Goal: Find specific page/section: Find specific page/section

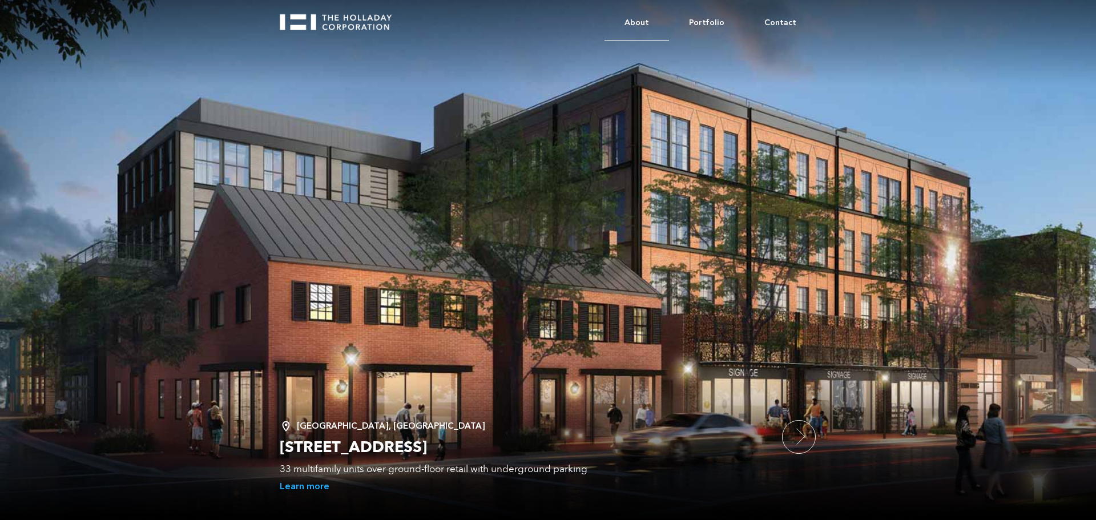
click at [646, 24] on link "About" at bounding box center [636, 23] width 64 height 35
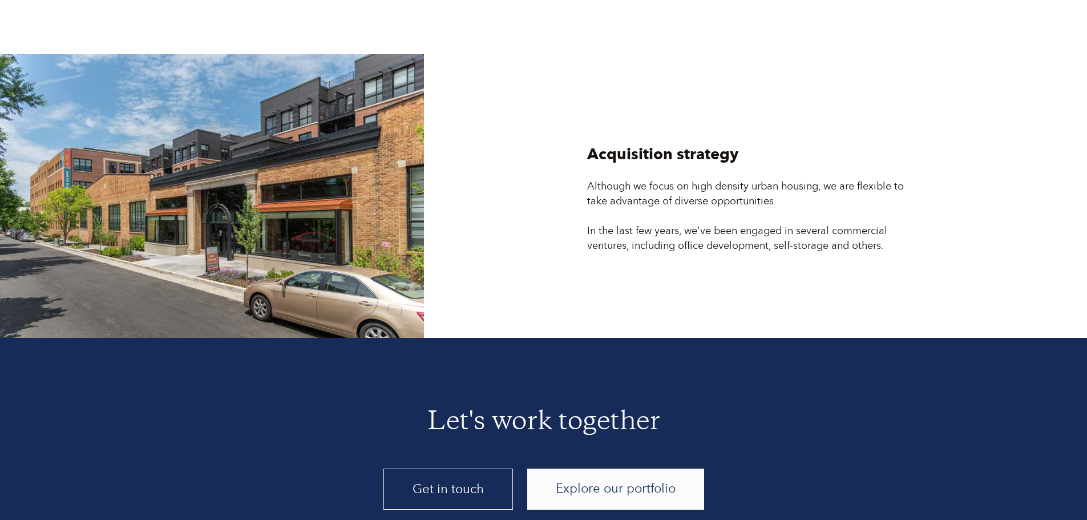
scroll to position [3067, 0]
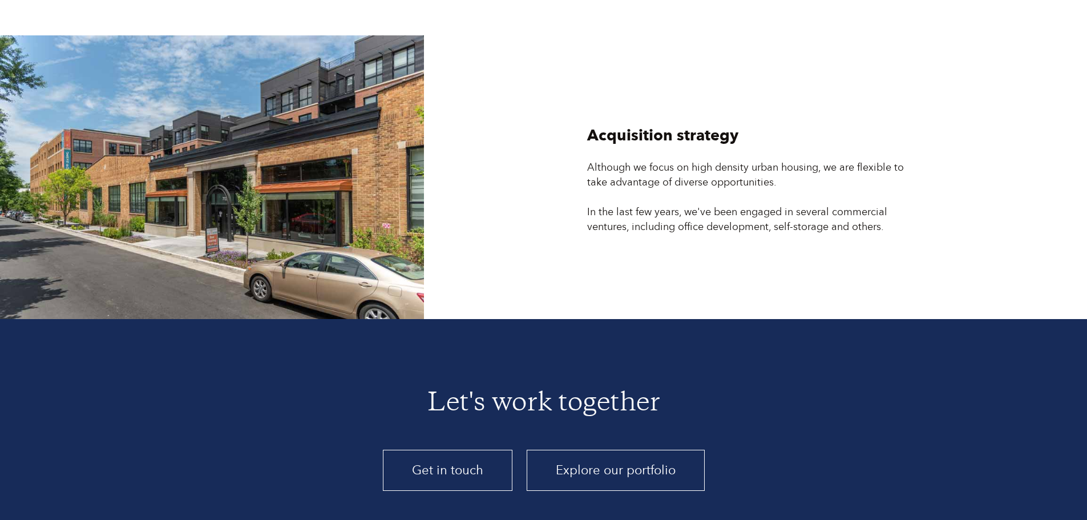
click at [578, 450] on link "Explore our portfolio" at bounding box center [616, 470] width 178 height 41
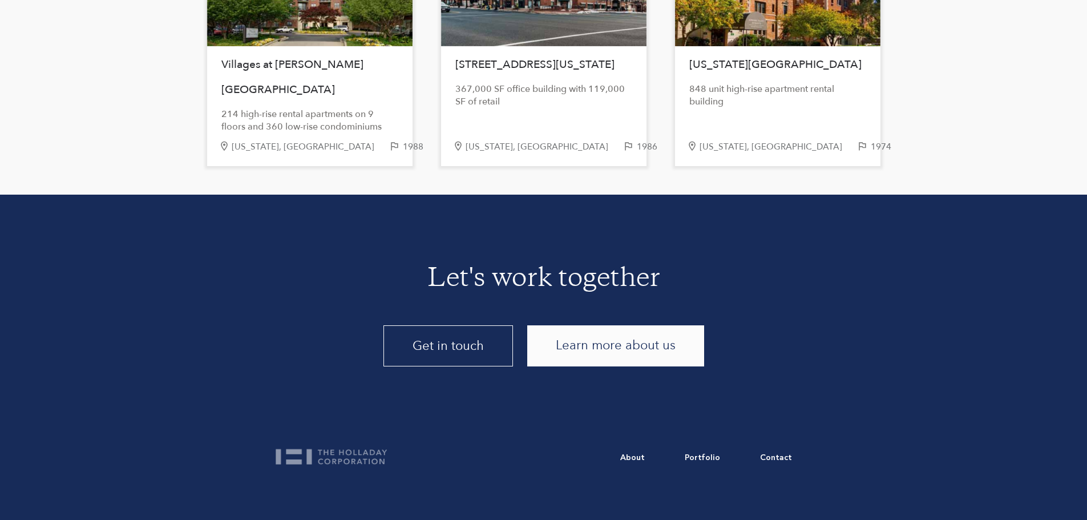
scroll to position [2423, 0]
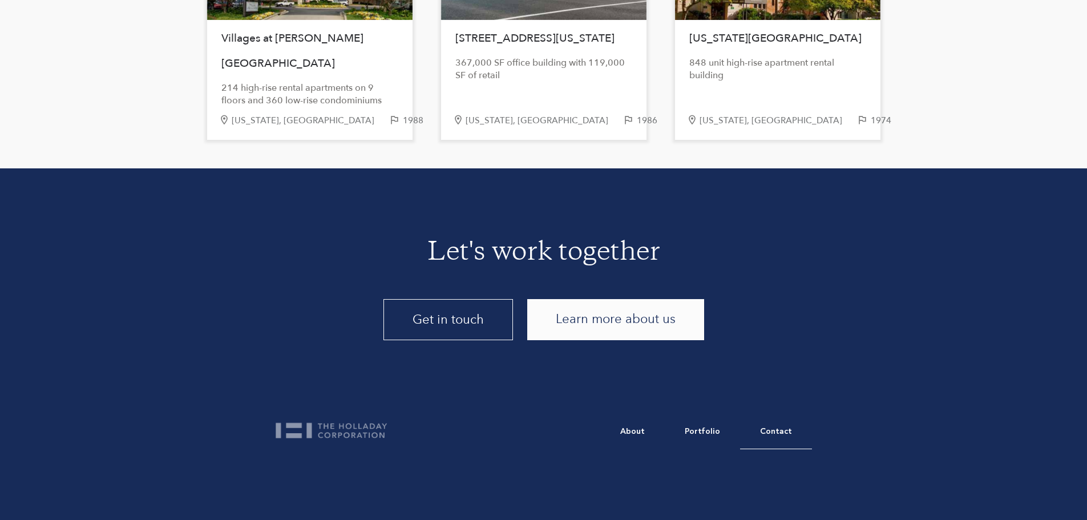
click at [774, 431] on link "Contact" at bounding box center [776, 431] width 72 height 35
